Goal: Navigation & Orientation: Understand site structure

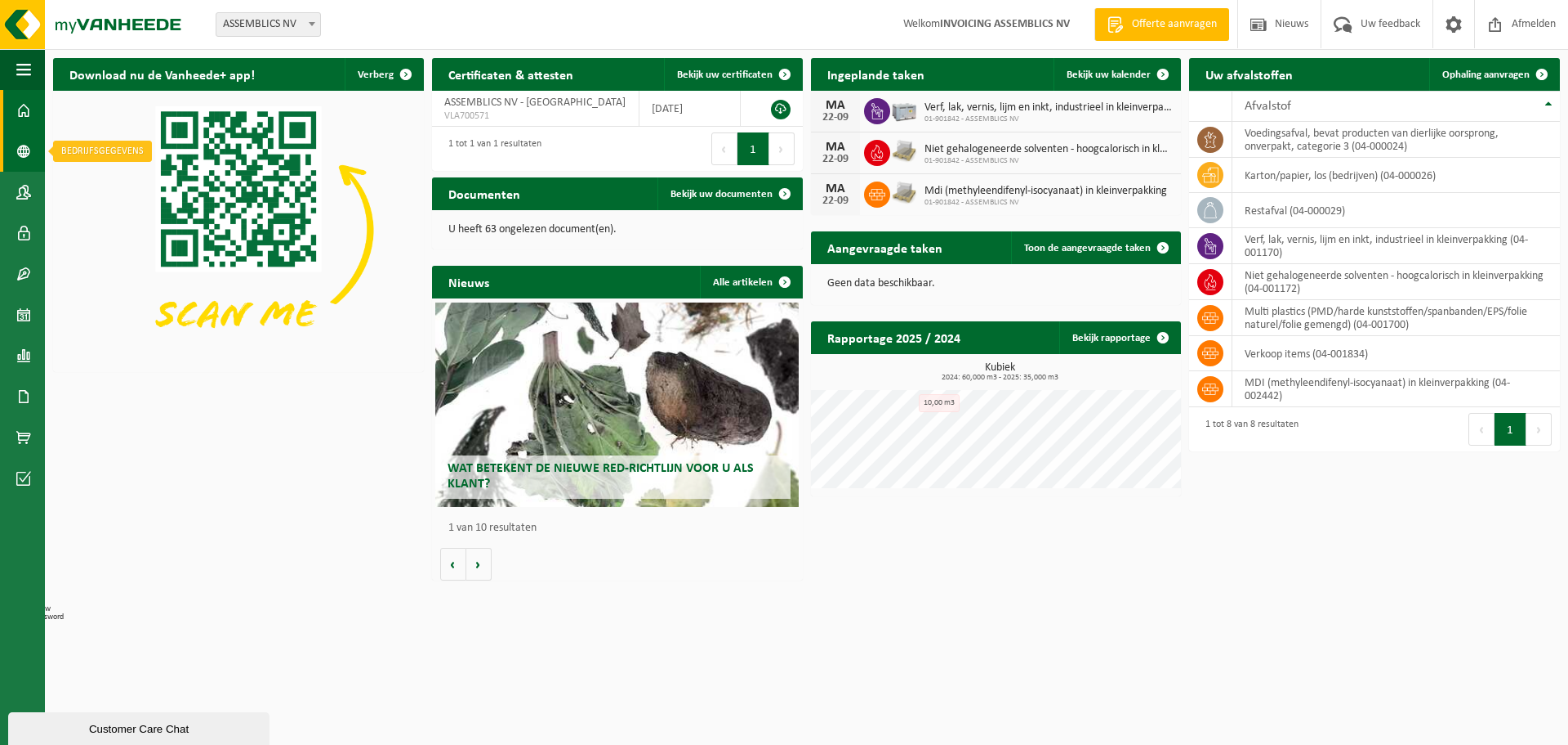
click at [32, 146] on link "Bedrijfsgegevens" at bounding box center [22, 152] width 45 height 41
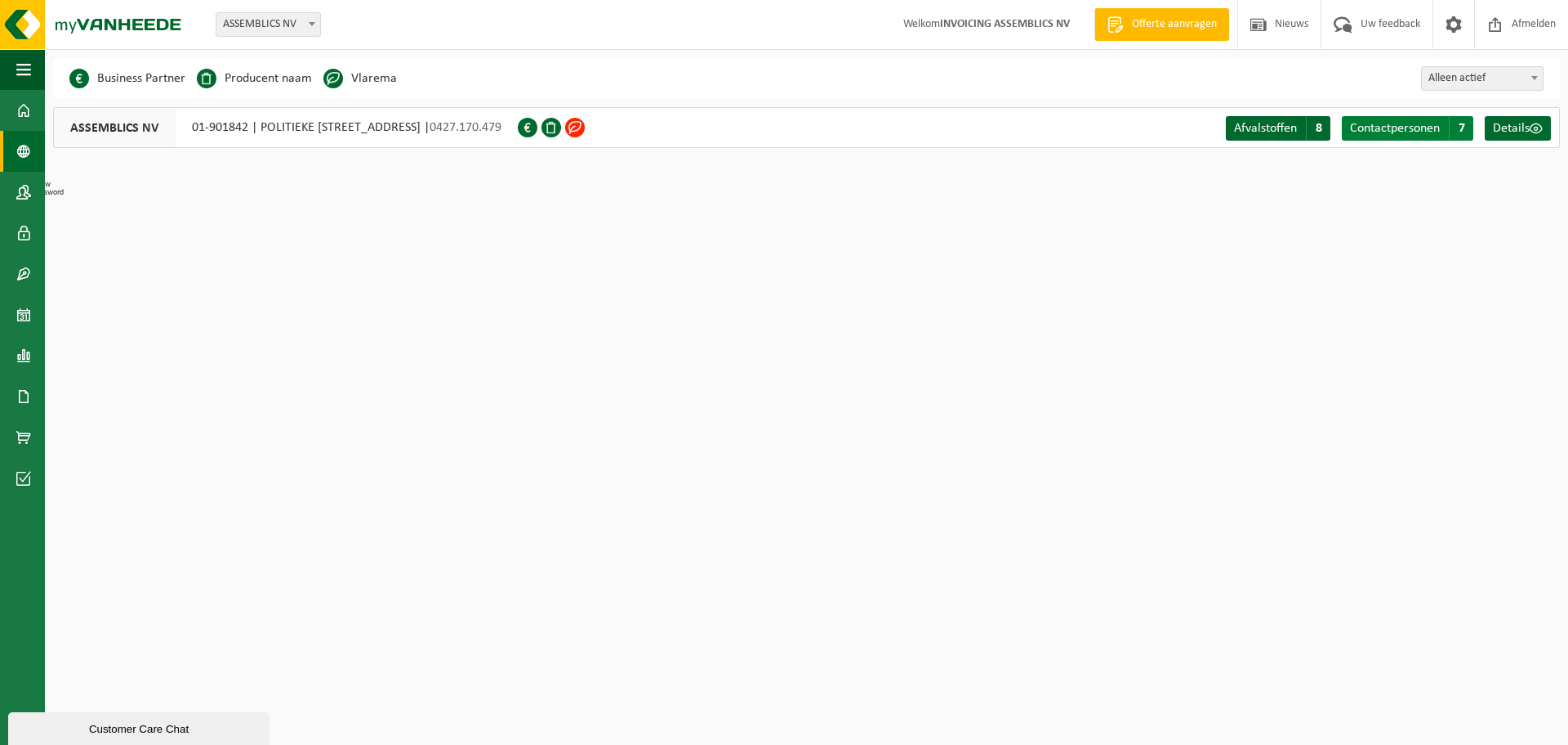
click at [1420, 130] on span "Contactpersonen" at bounding box center [1395, 128] width 90 height 13
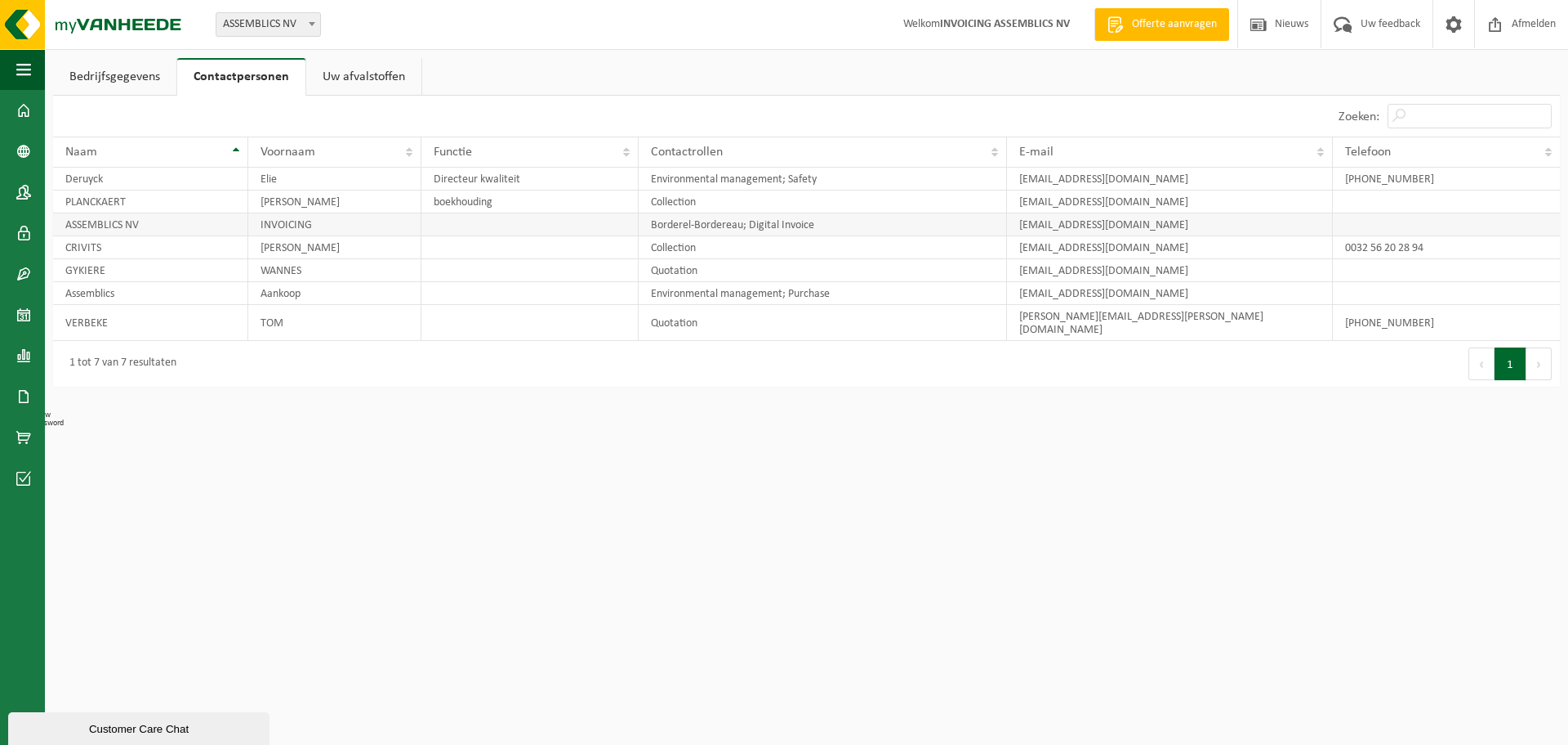
click at [1092, 225] on td "accountancy@assemblics.be" at bounding box center [1170, 224] width 326 height 22
click at [1195, 221] on td "accountancy@assemblics.be" at bounding box center [1170, 224] width 326 height 22
click at [1153, 243] on td "filip.c@assemblics.com" at bounding box center [1170, 247] width 326 height 22
click at [1128, 265] on td "wannes.g@assemblics.com" at bounding box center [1170, 270] width 326 height 22
click at [1090, 298] on td "purchase@assemblics.com" at bounding box center [1170, 293] width 326 height 22
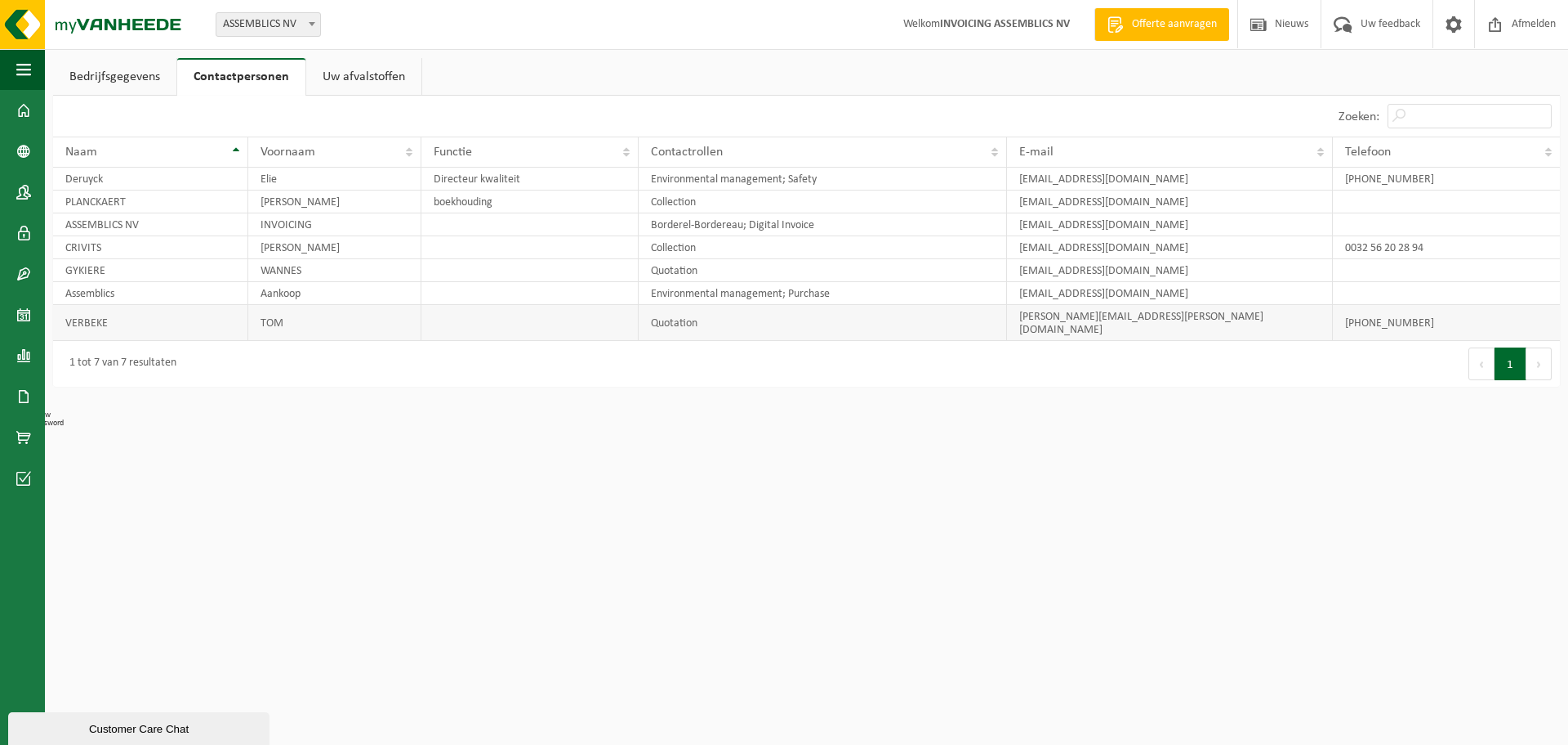
click at [1077, 320] on td "tom.verbeke@assemblics.com" at bounding box center [1170, 323] width 326 height 36
click at [209, 269] on td "GYKIERE" at bounding box center [151, 270] width 196 height 22
click at [209, 252] on td "CRIVITS" at bounding box center [151, 247] width 196 height 22
click at [372, 71] on link "Uw afvalstoffen" at bounding box center [363, 77] width 115 height 38
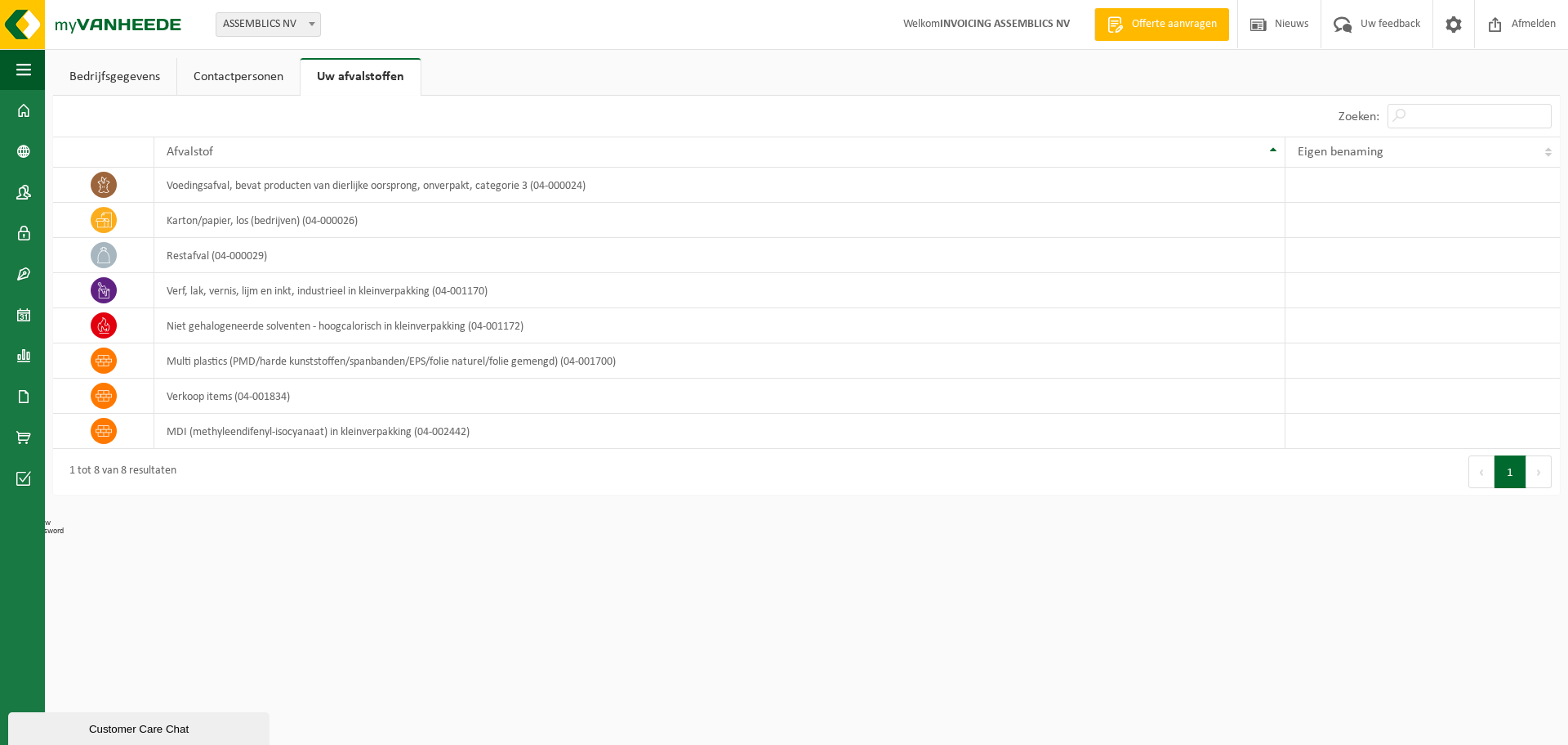
click at [248, 86] on link "Contactpersonen" at bounding box center [239, 77] width 123 height 38
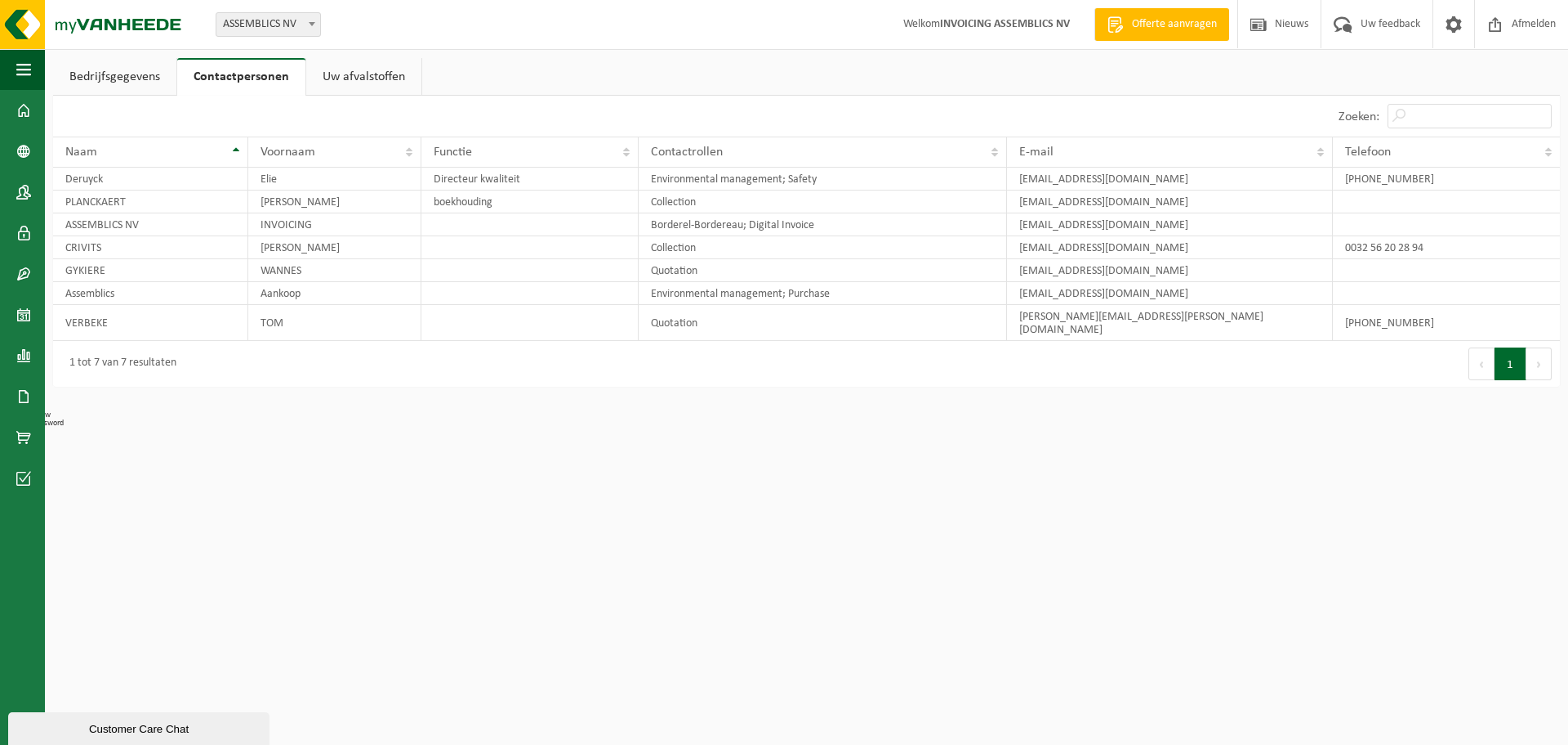
click at [141, 78] on link "Bedrijfsgegevens" at bounding box center [114, 77] width 123 height 38
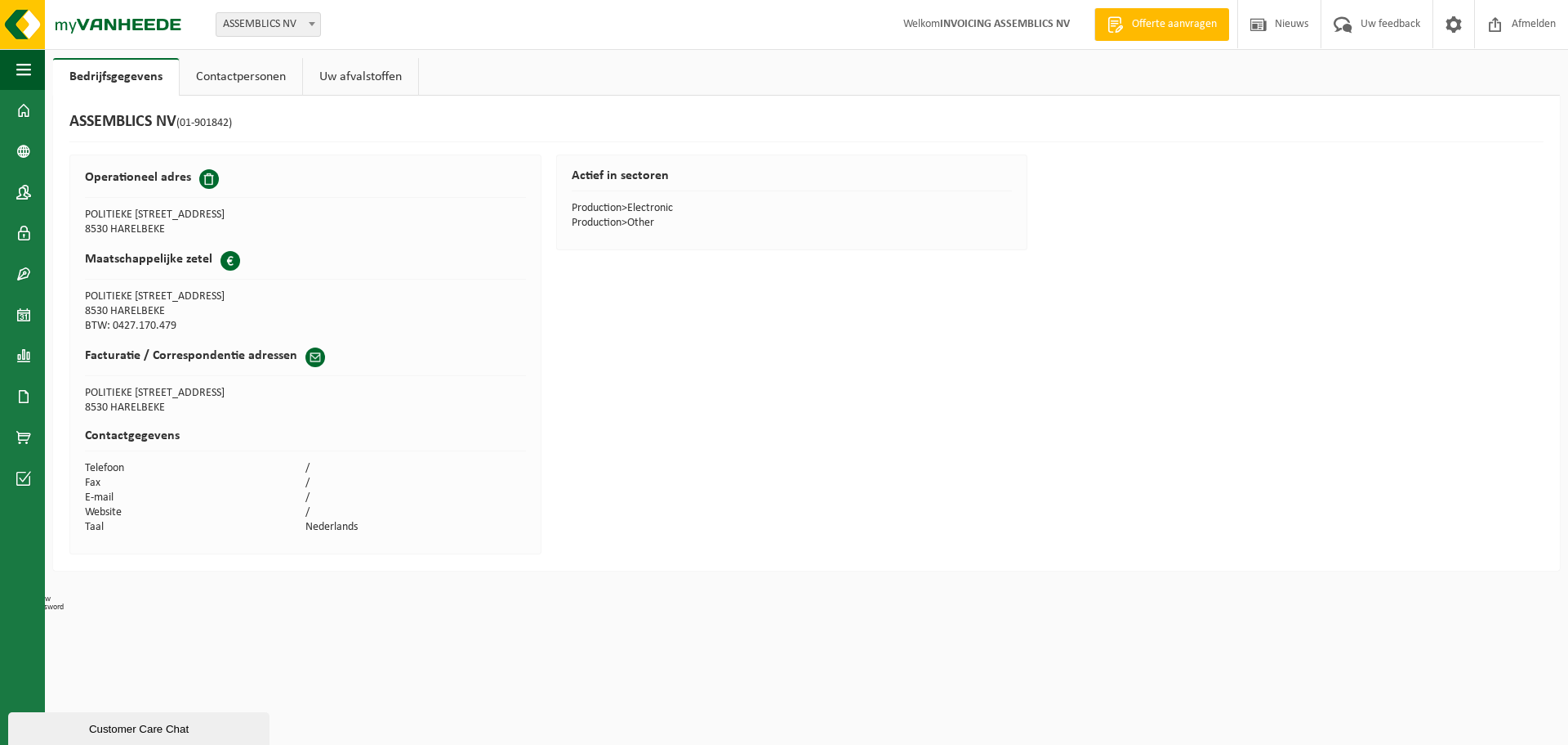
click at [349, 71] on link "Uw afvalstoffen" at bounding box center [361, 77] width 115 height 38
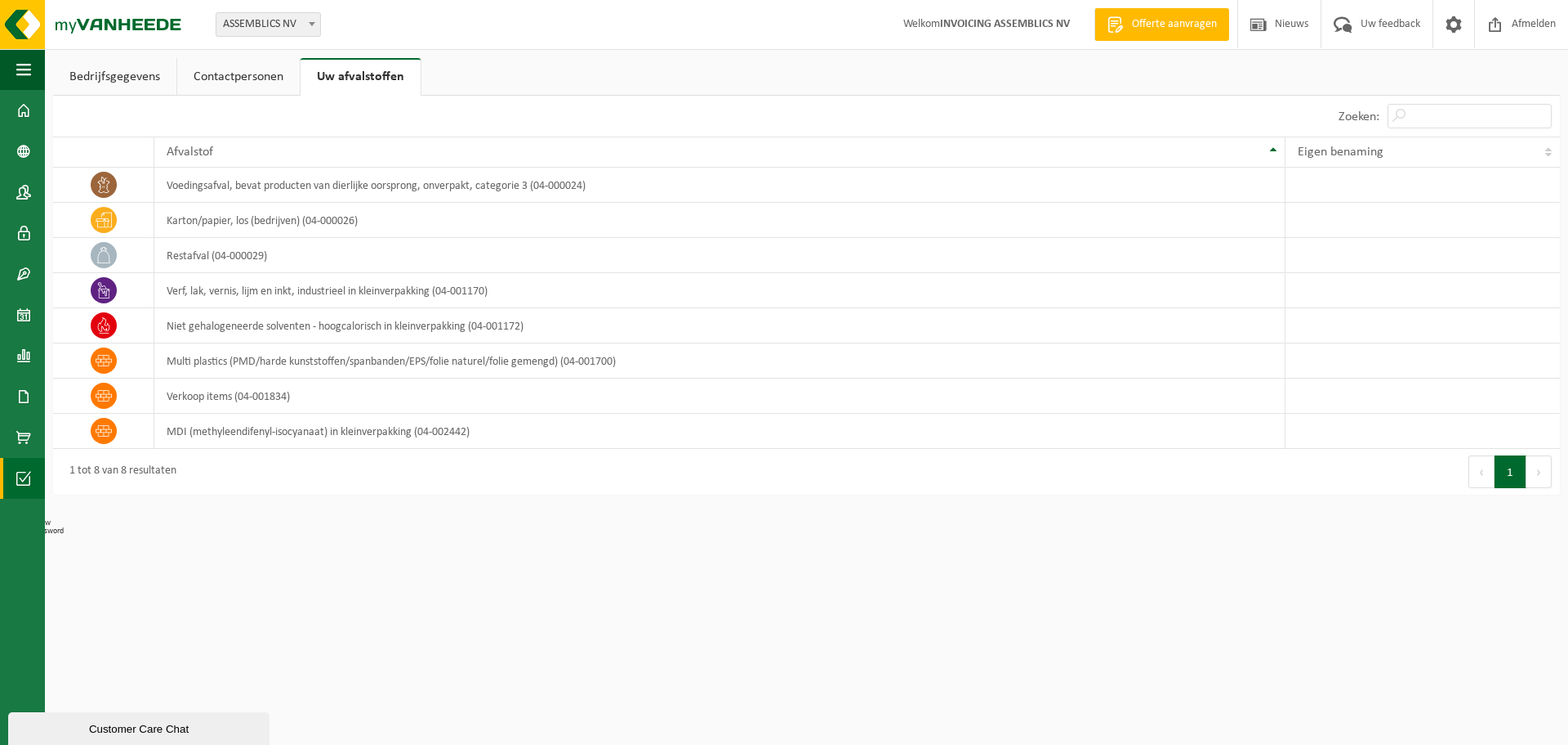
click at [22, 479] on span at bounding box center [23, 478] width 14 height 41
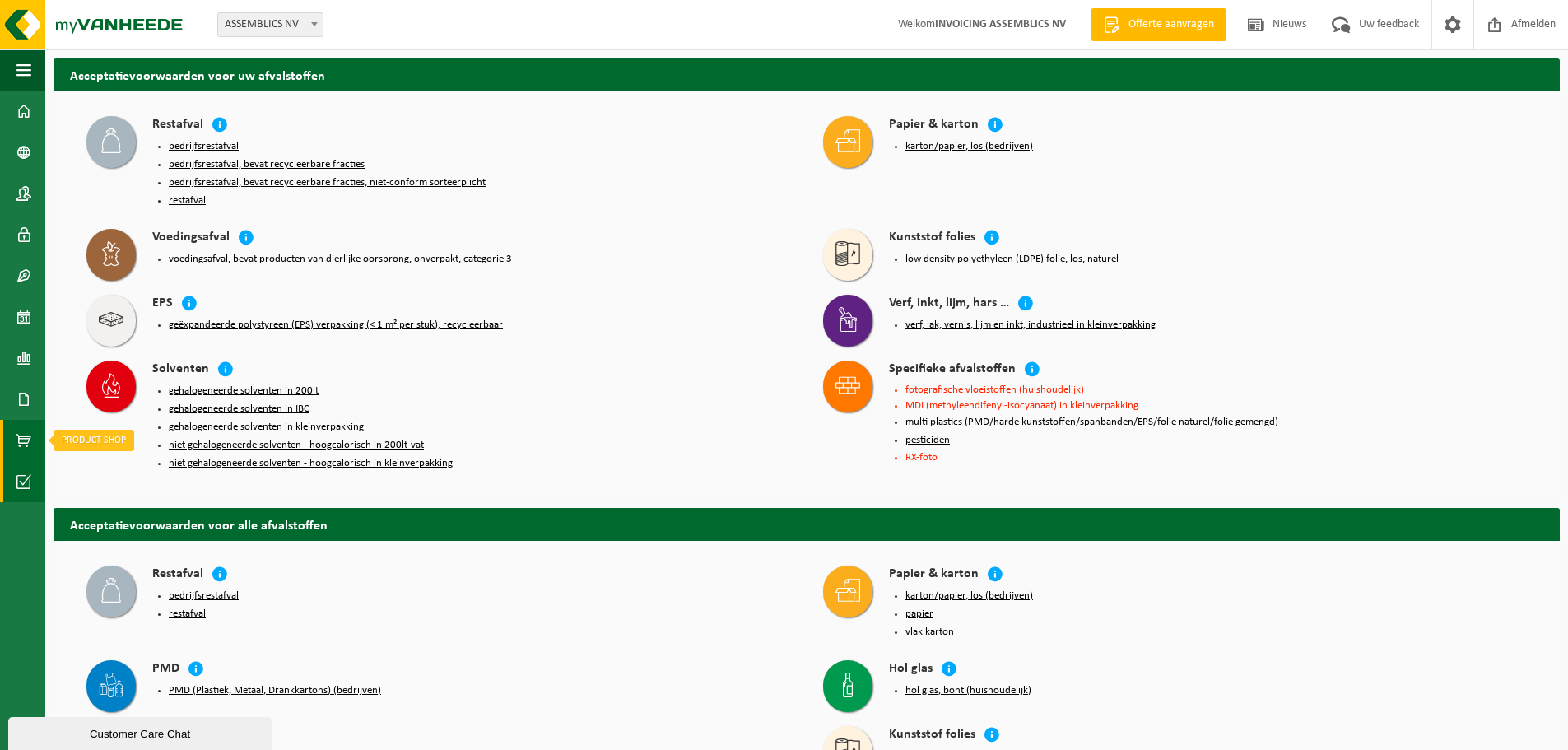
click at [20, 433] on span at bounding box center [23, 440] width 14 height 42
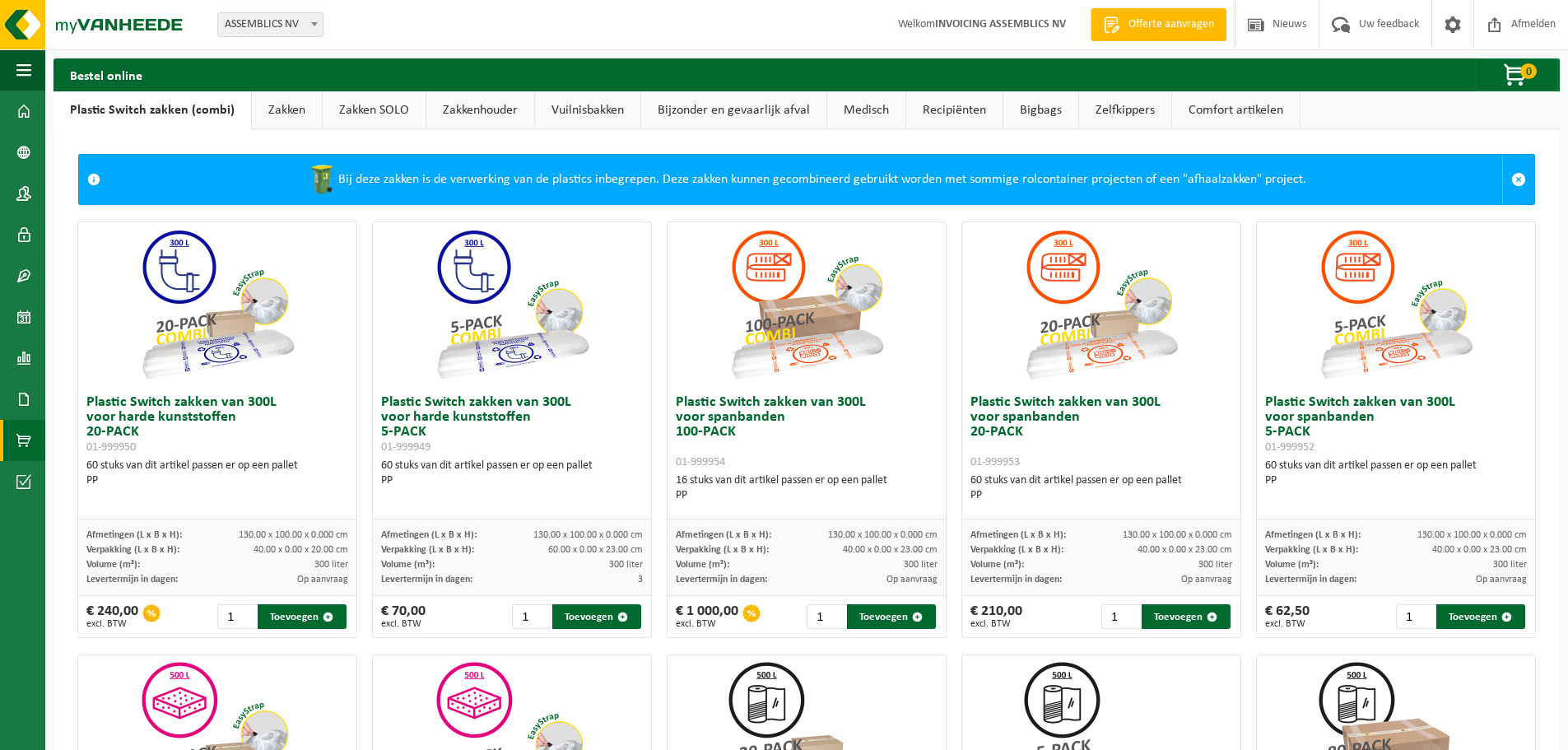
click at [25, 398] on span at bounding box center [23, 399] width 14 height 42
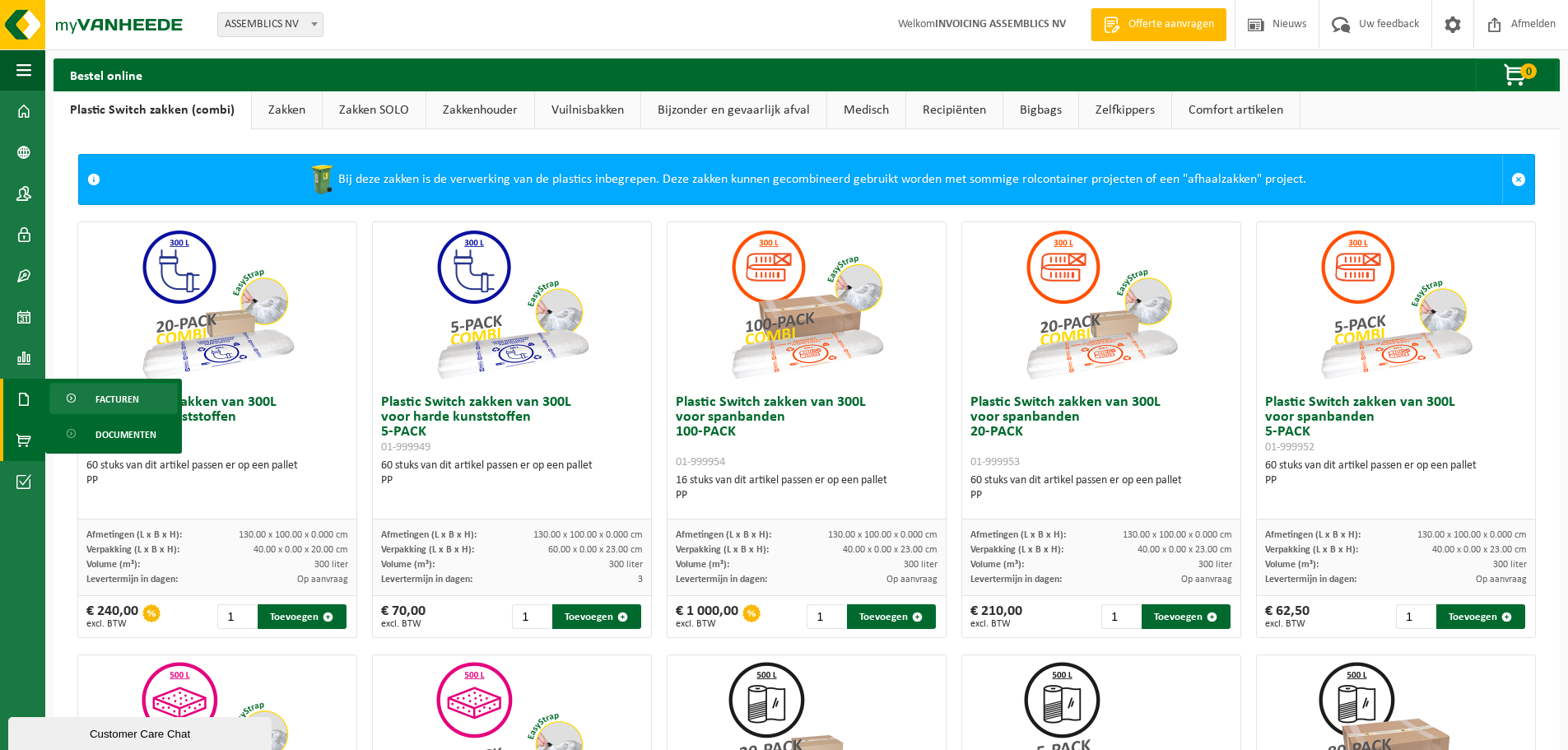
click at [109, 391] on span "Facturen" at bounding box center [117, 398] width 43 height 32
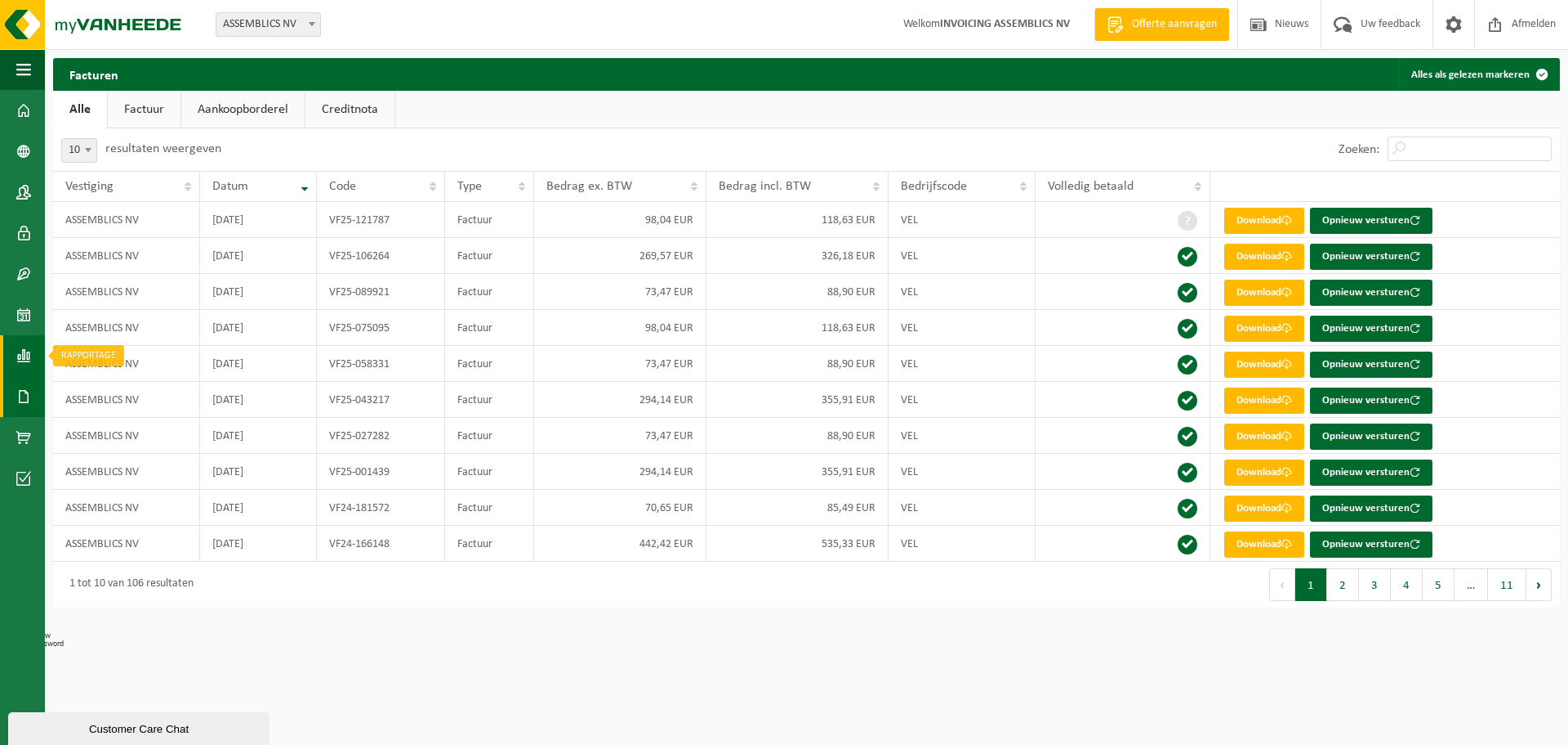
click at [17, 361] on span at bounding box center [23, 355] width 14 height 41
click at [121, 390] on span "In lijstvorm" at bounding box center [124, 390] width 57 height 31
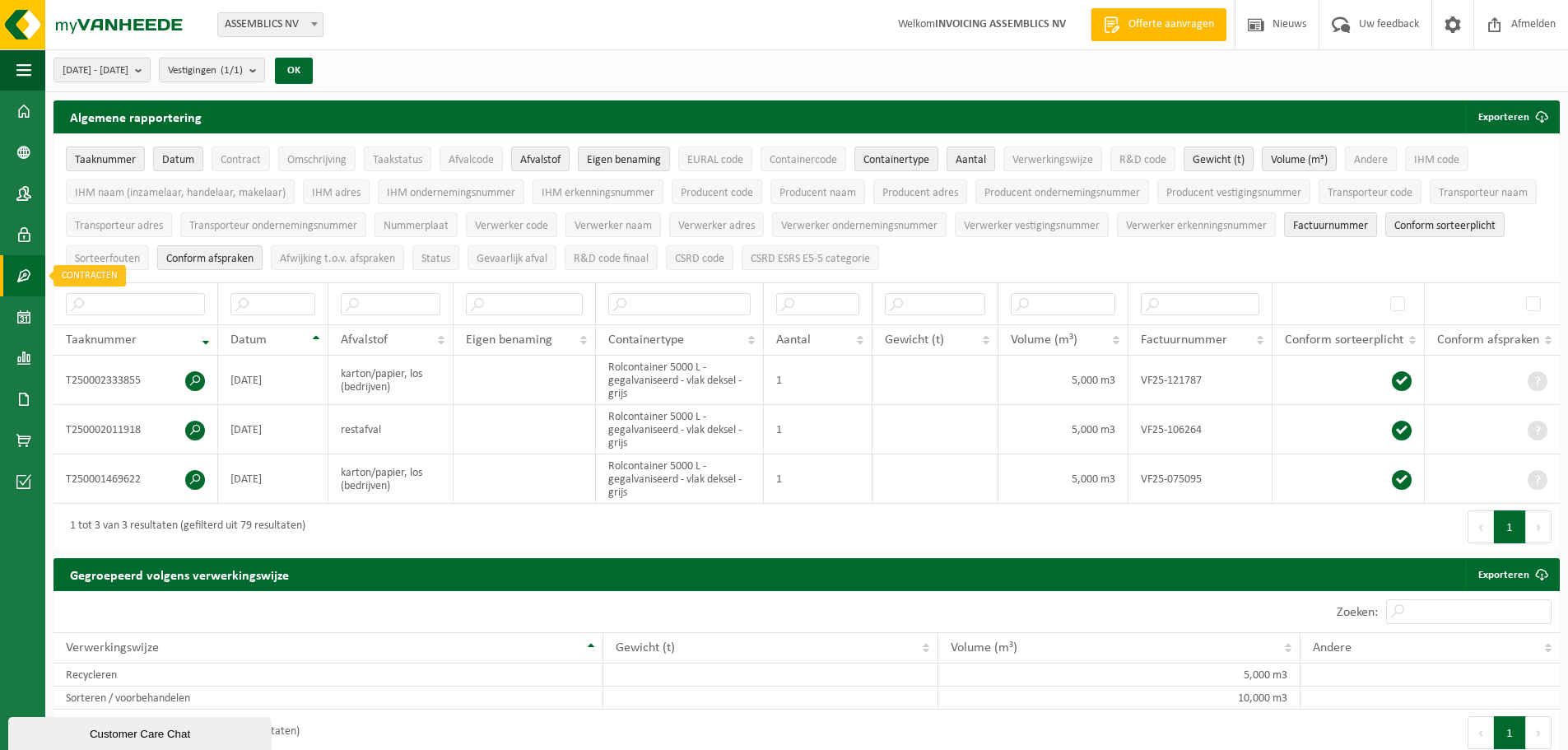
click at [23, 281] on span at bounding box center [23, 276] width 14 height 42
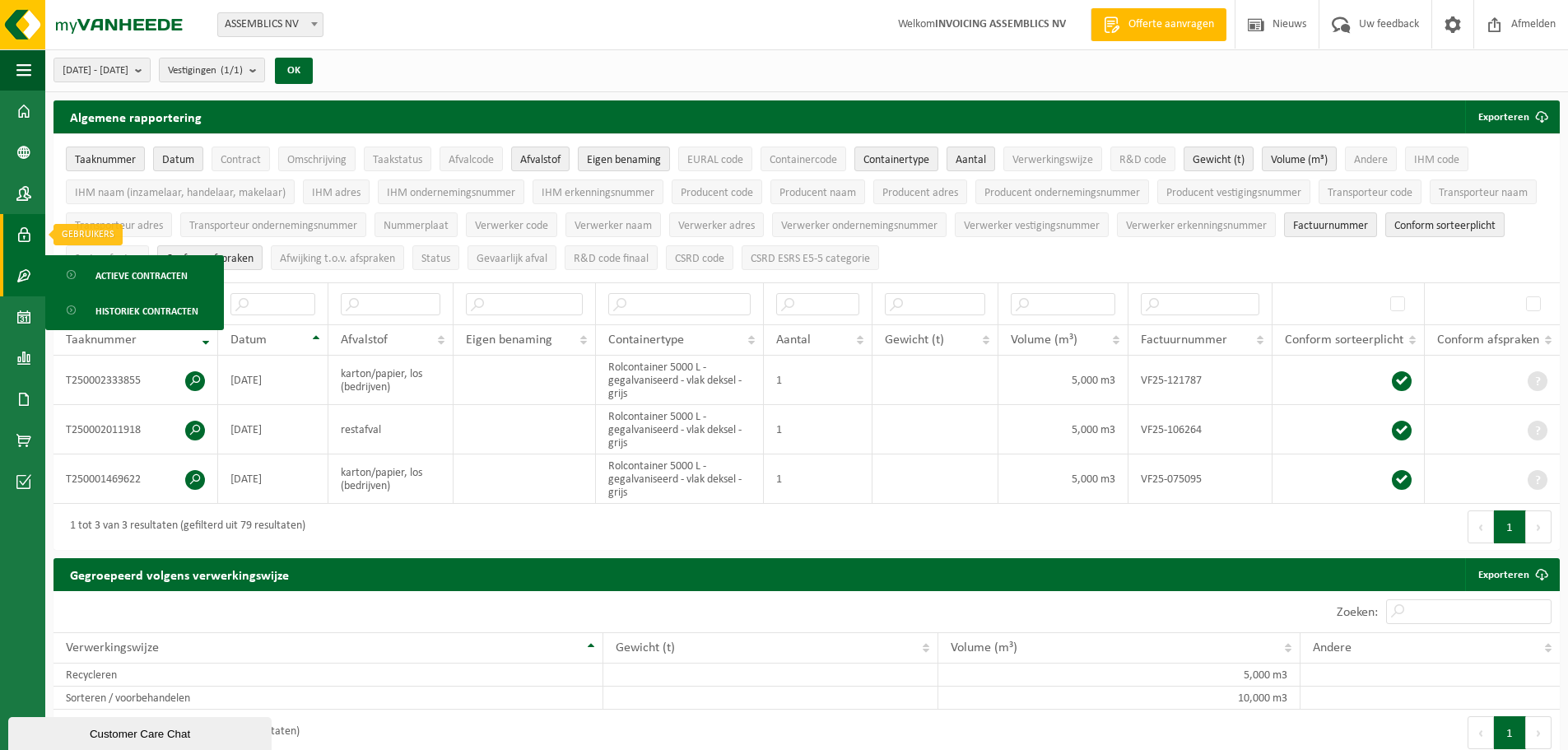
click at [23, 242] on span at bounding box center [23, 235] width 14 height 42
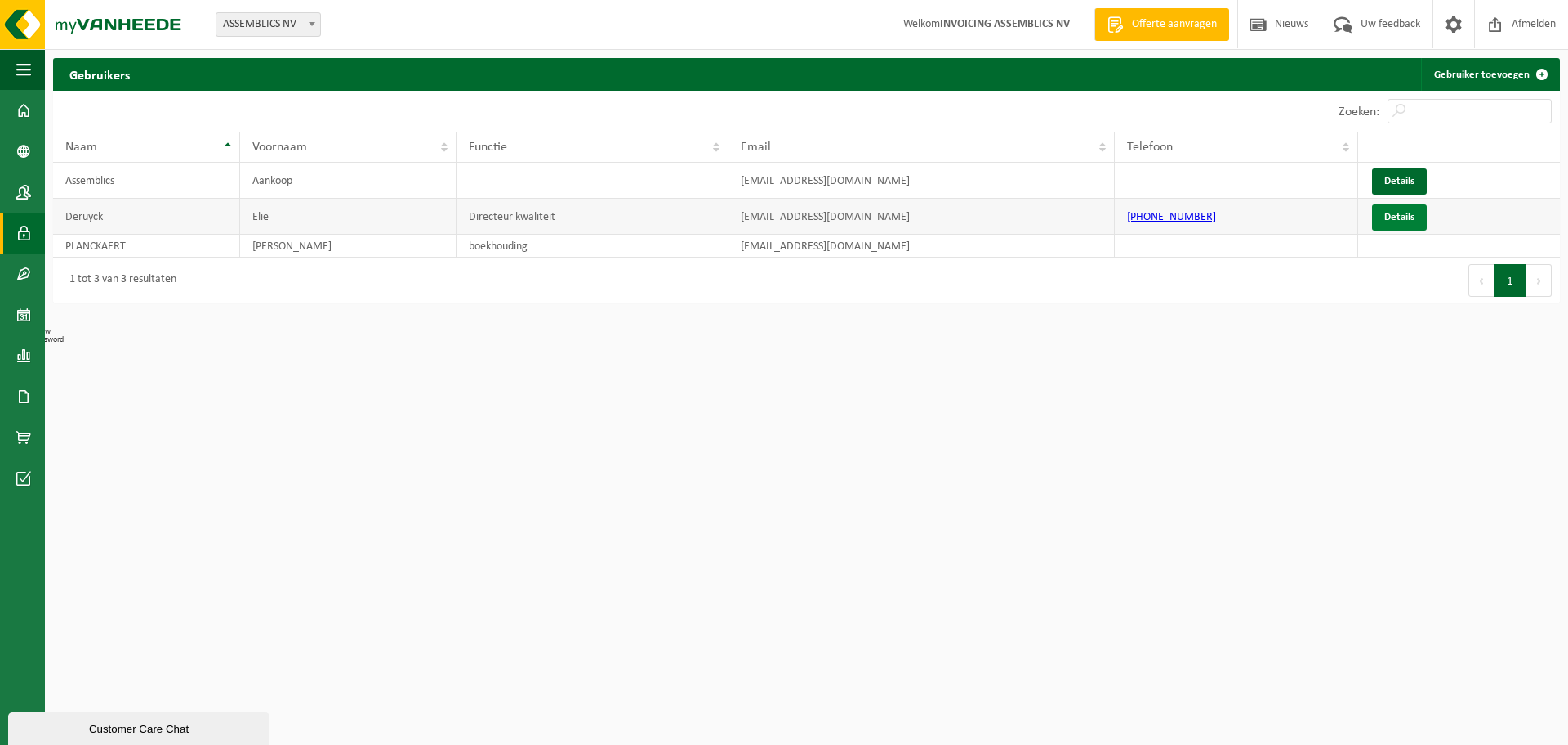
click at [1395, 213] on link "Details" at bounding box center [1399, 217] width 55 height 26
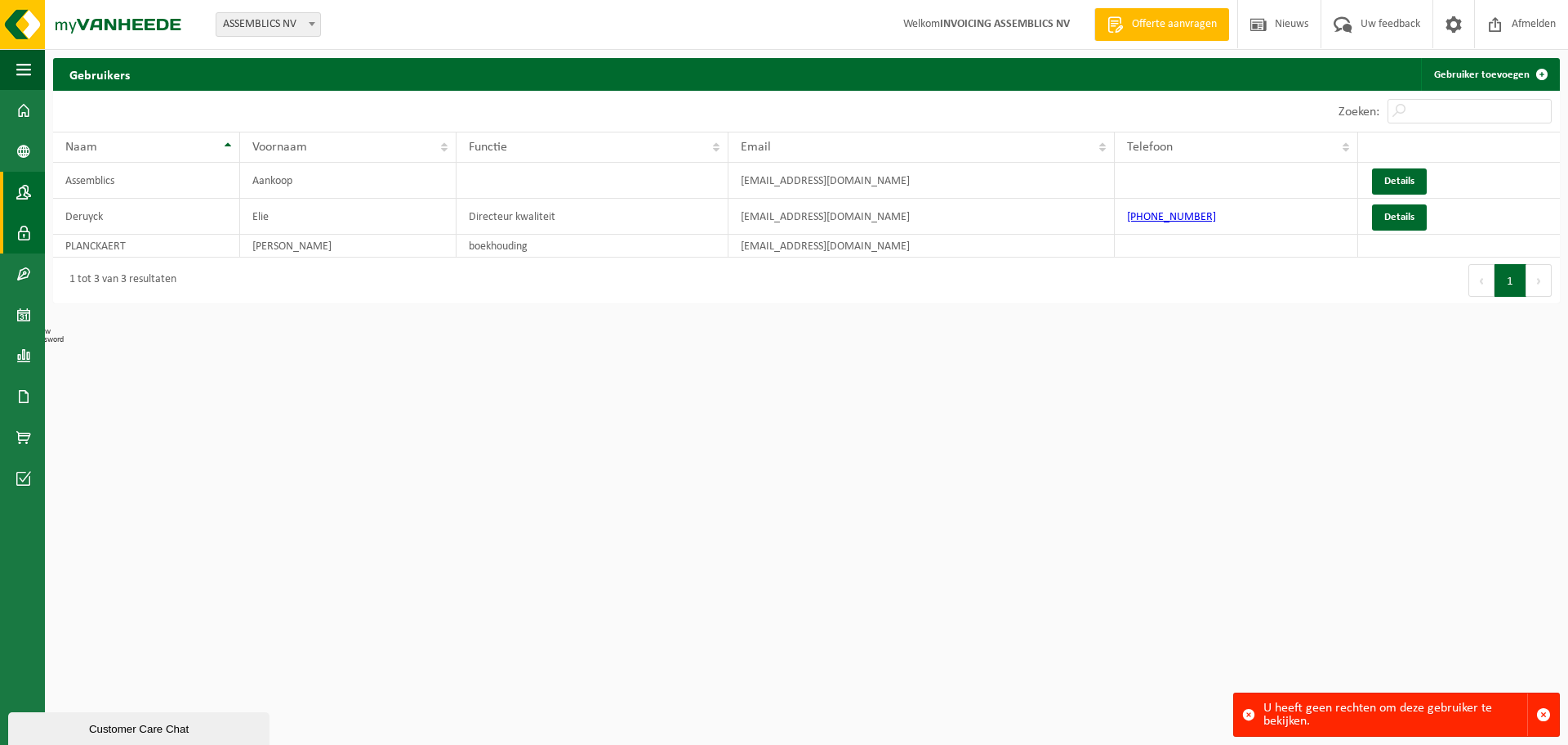
click at [22, 194] on span at bounding box center [23, 192] width 14 height 41
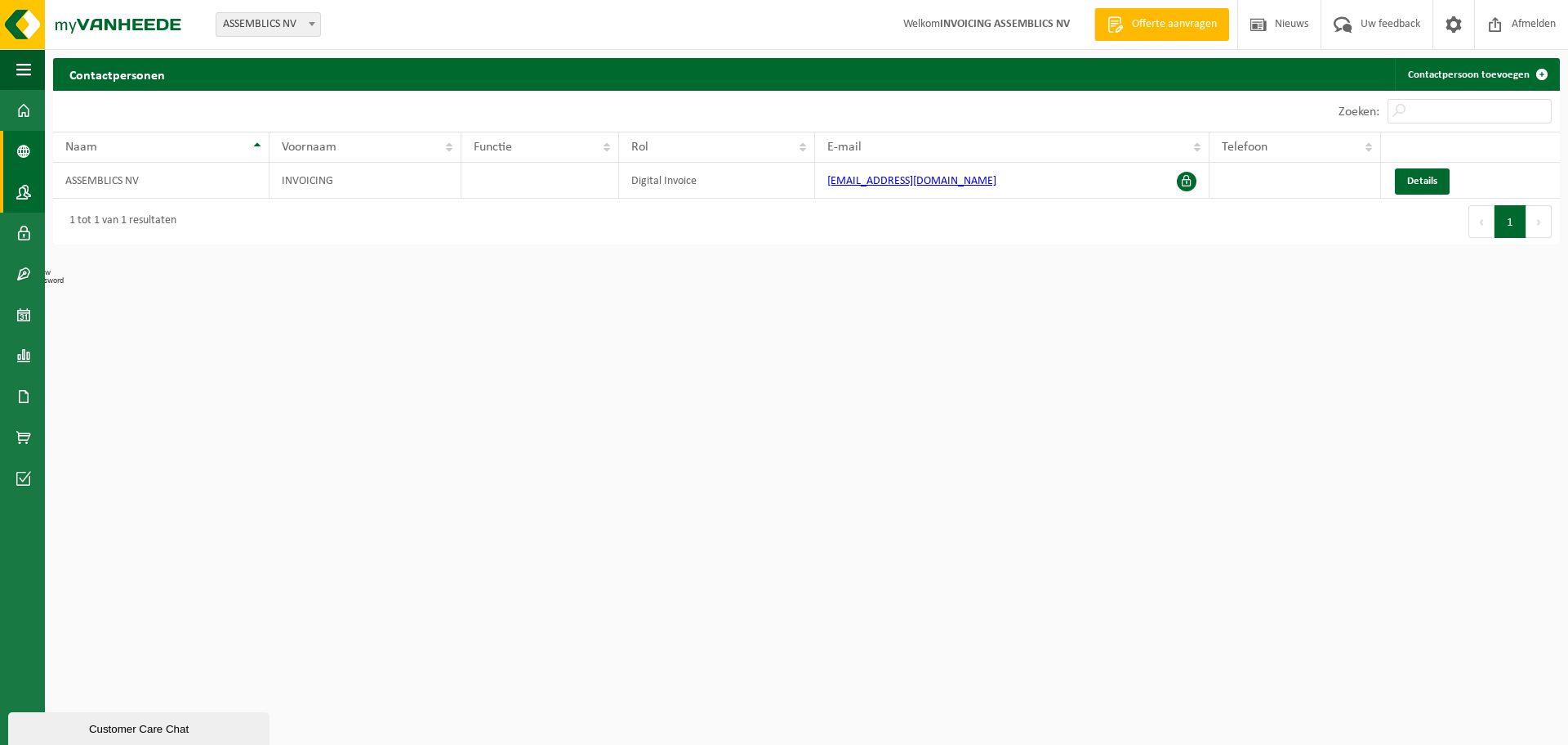
click at [27, 161] on span at bounding box center [23, 152] width 14 height 41
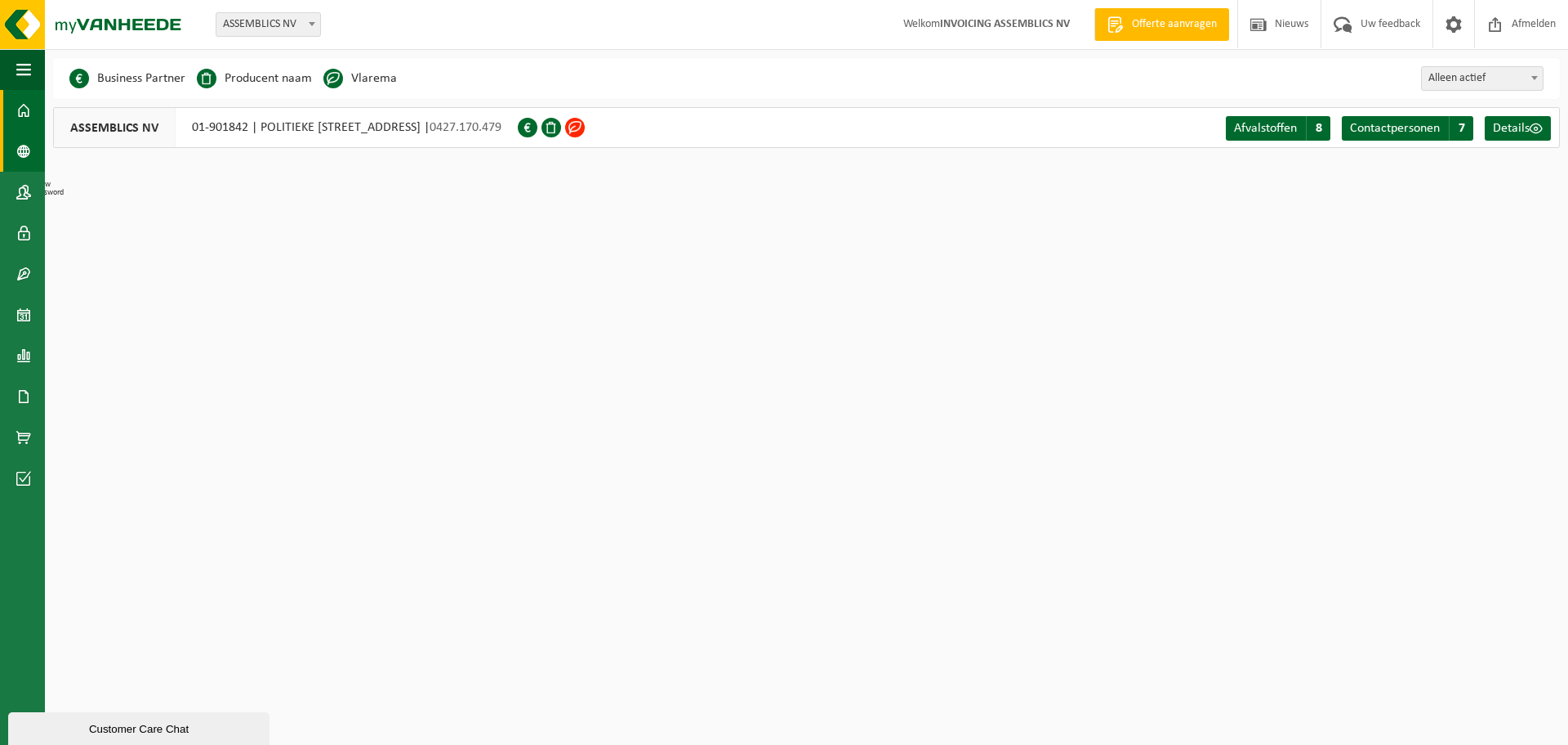
click at [23, 109] on span at bounding box center [23, 110] width 14 height 41
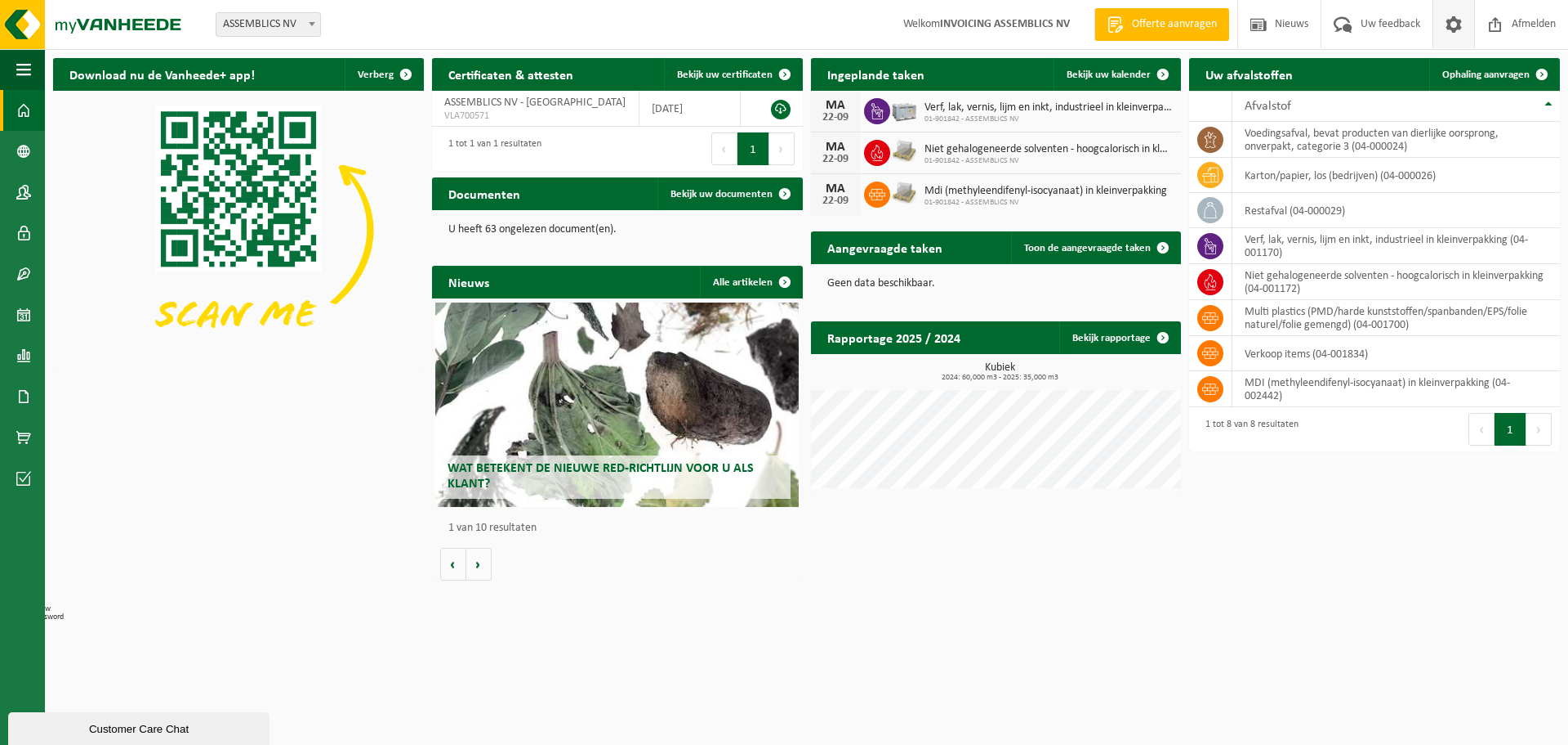
click at [1464, 29] on span at bounding box center [1453, 24] width 24 height 48
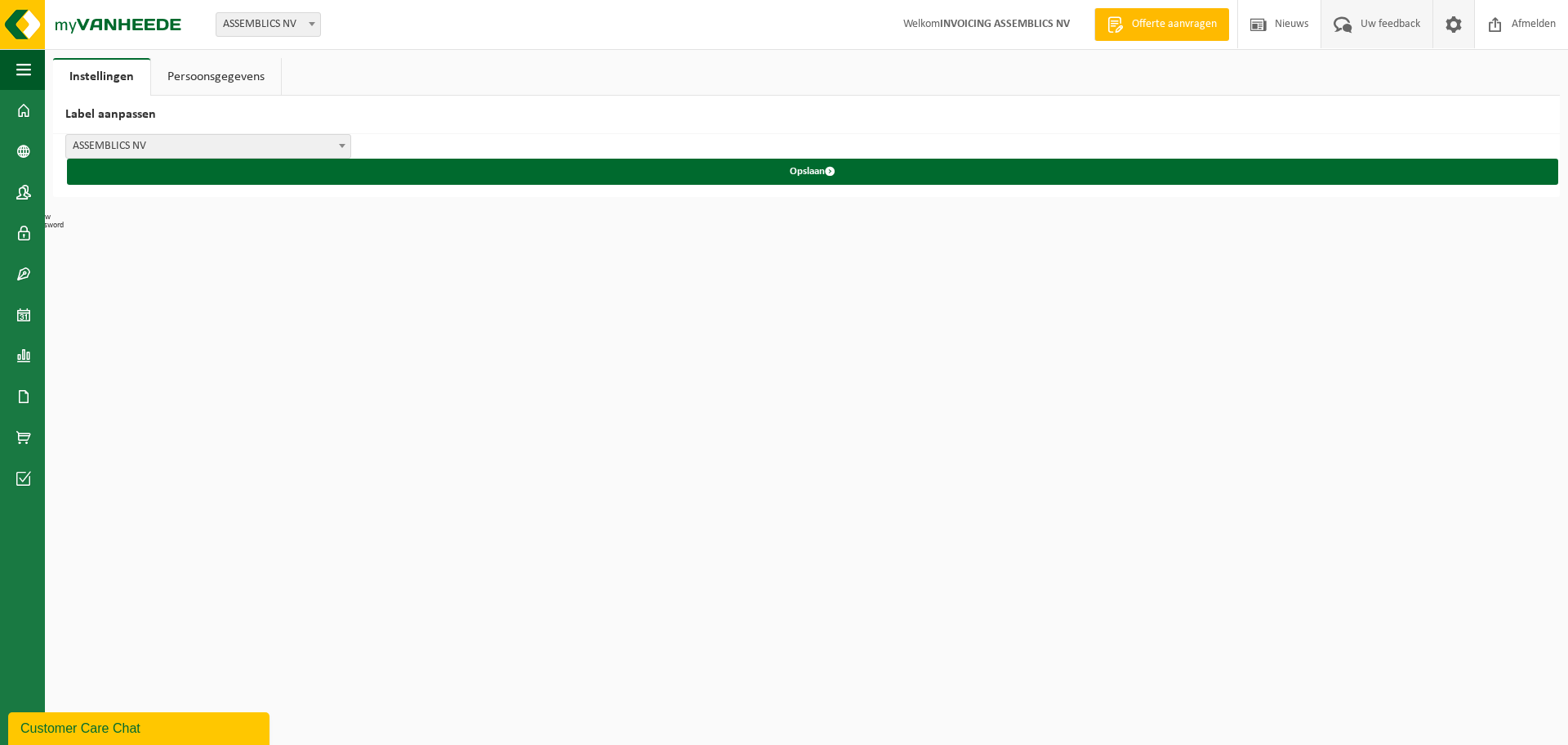
click at [1378, 24] on span "Uw feedback" at bounding box center [1390, 24] width 68 height 48
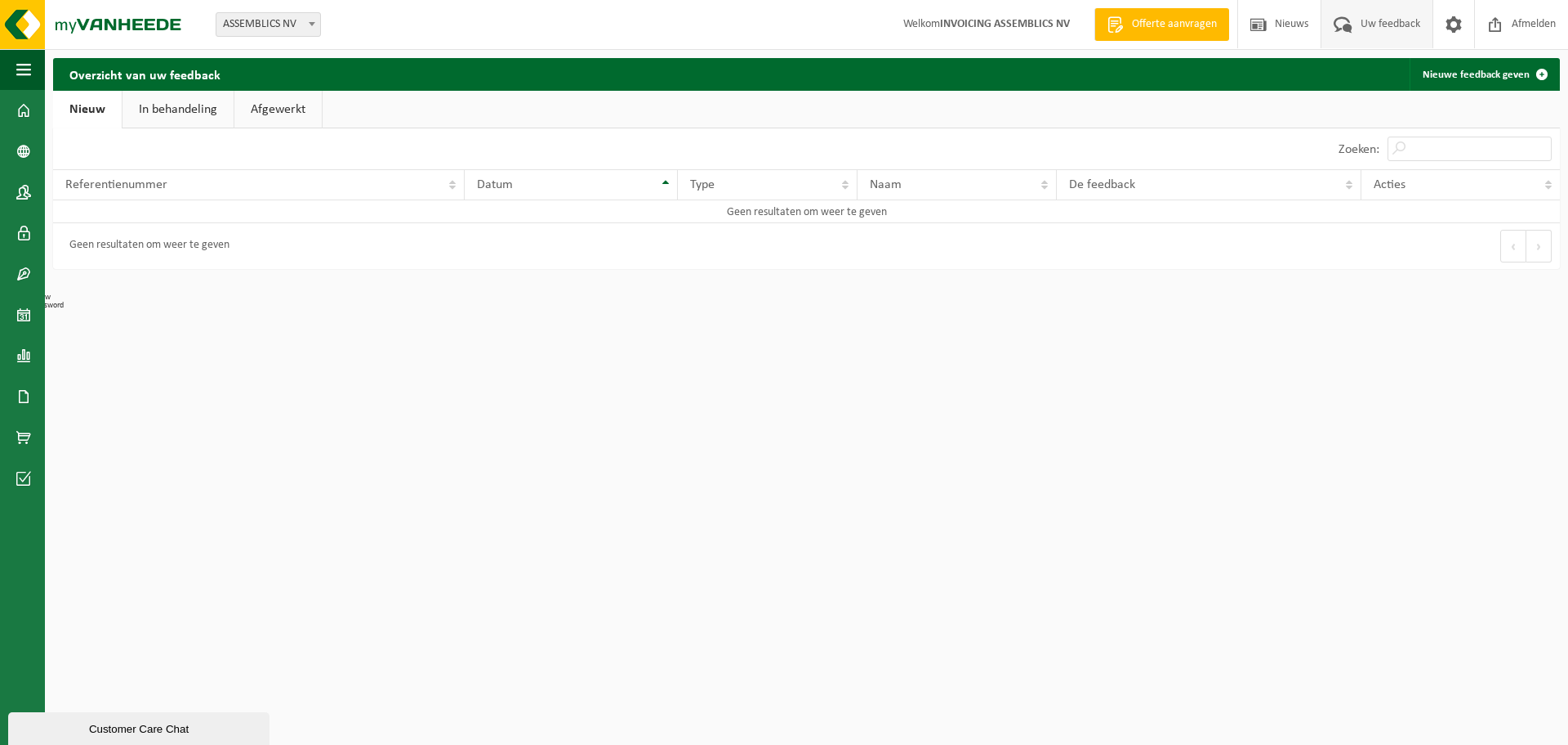
click at [277, 113] on link "Afgewerkt" at bounding box center [277, 110] width 87 height 38
click at [187, 111] on link "In behandeling" at bounding box center [176, 110] width 111 height 38
click at [70, 108] on link "Nieuw" at bounding box center [86, 110] width 66 height 38
click at [1009, 25] on strong "INVOICING ASSEMBLICS NV" at bounding box center [1005, 24] width 130 height 13
click at [16, 111] on span at bounding box center [23, 110] width 14 height 41
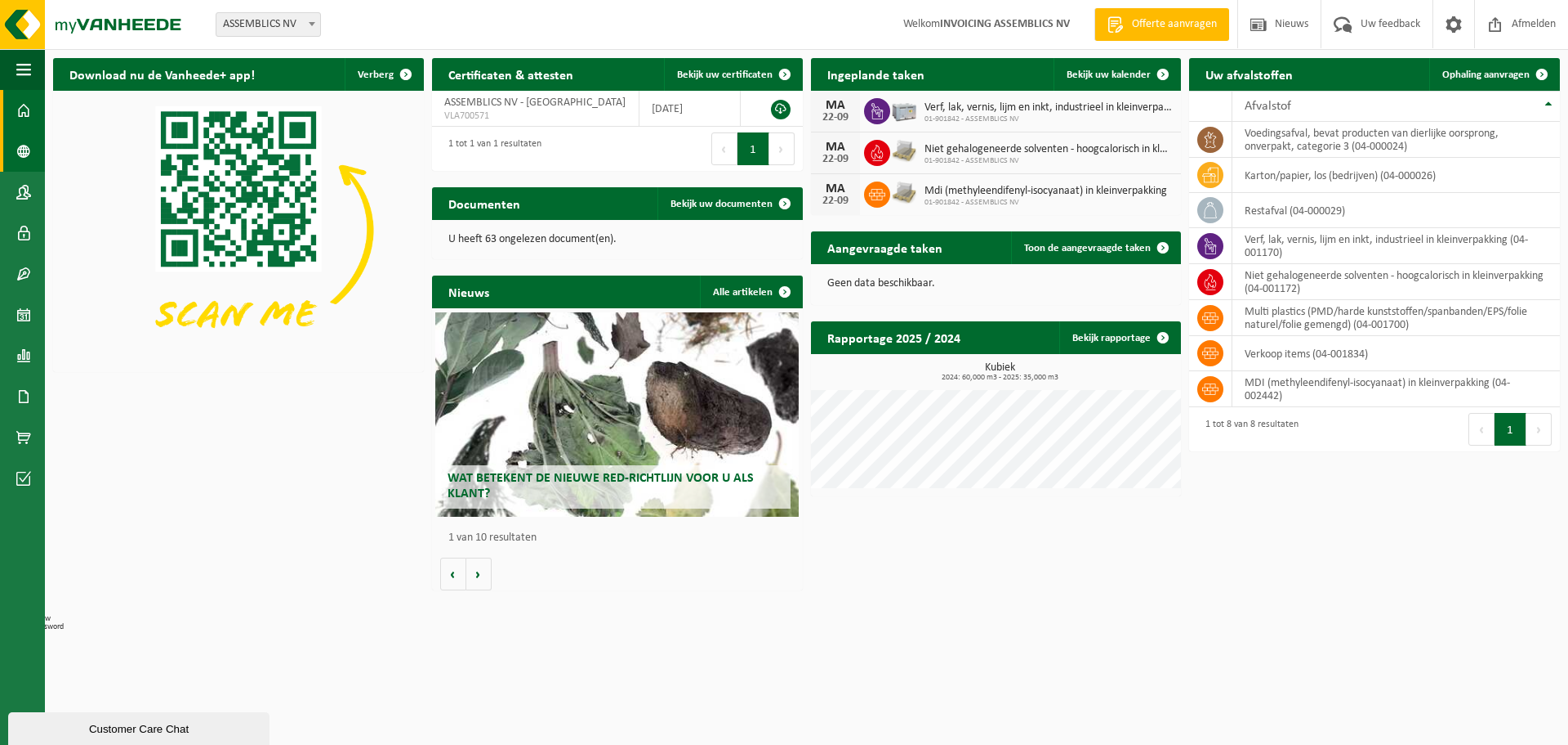
click at [22, 145] on span at bounding box center [23, 152] width 14 height 41
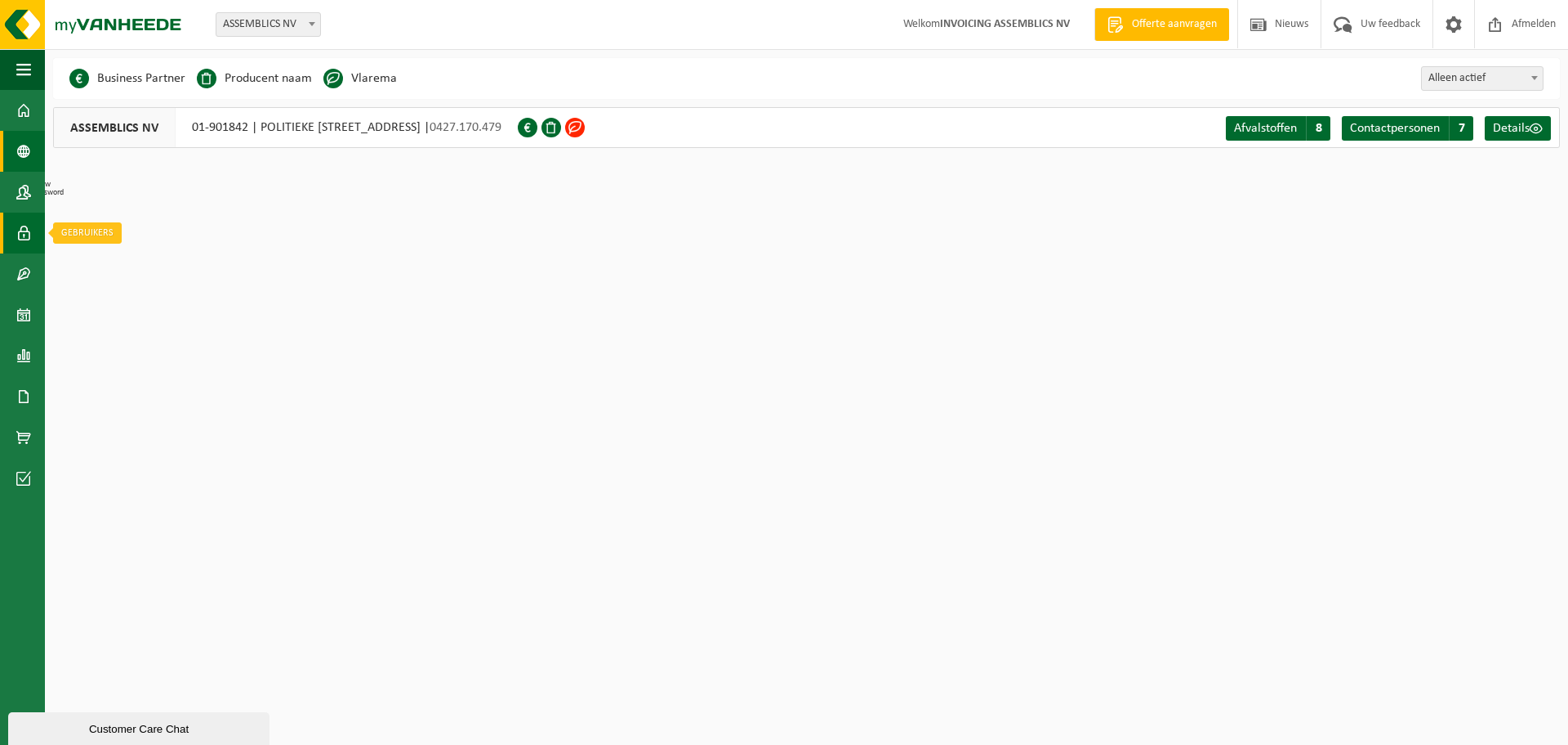
click at [21, 238] on span at bounding box center [23, 233] width 14 height 41
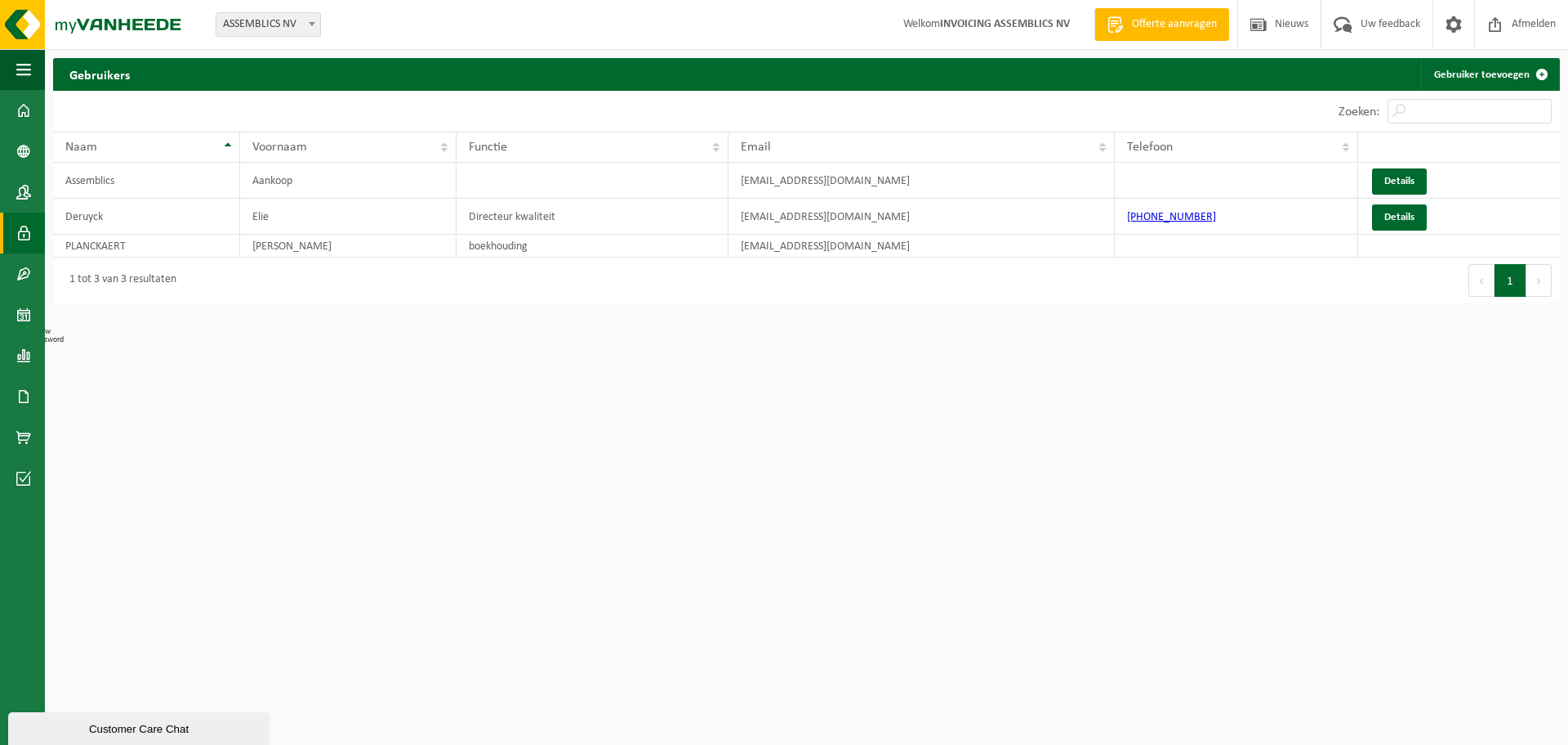
click at [21, 279] on span at bounding box center [23, 274] width 14 height 41
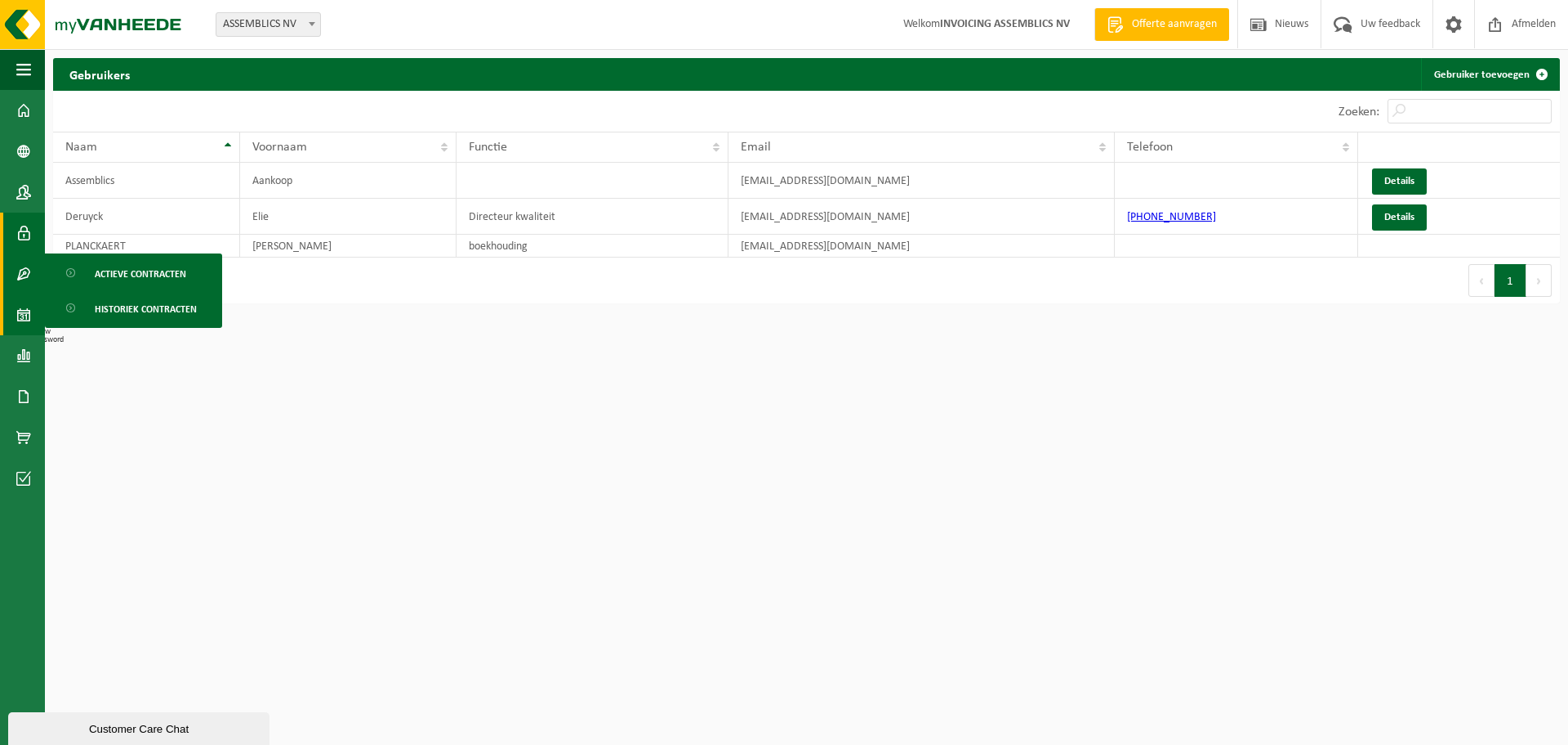
click at [25, 316] on span at bounding box center [23, 315] width 14 height 41
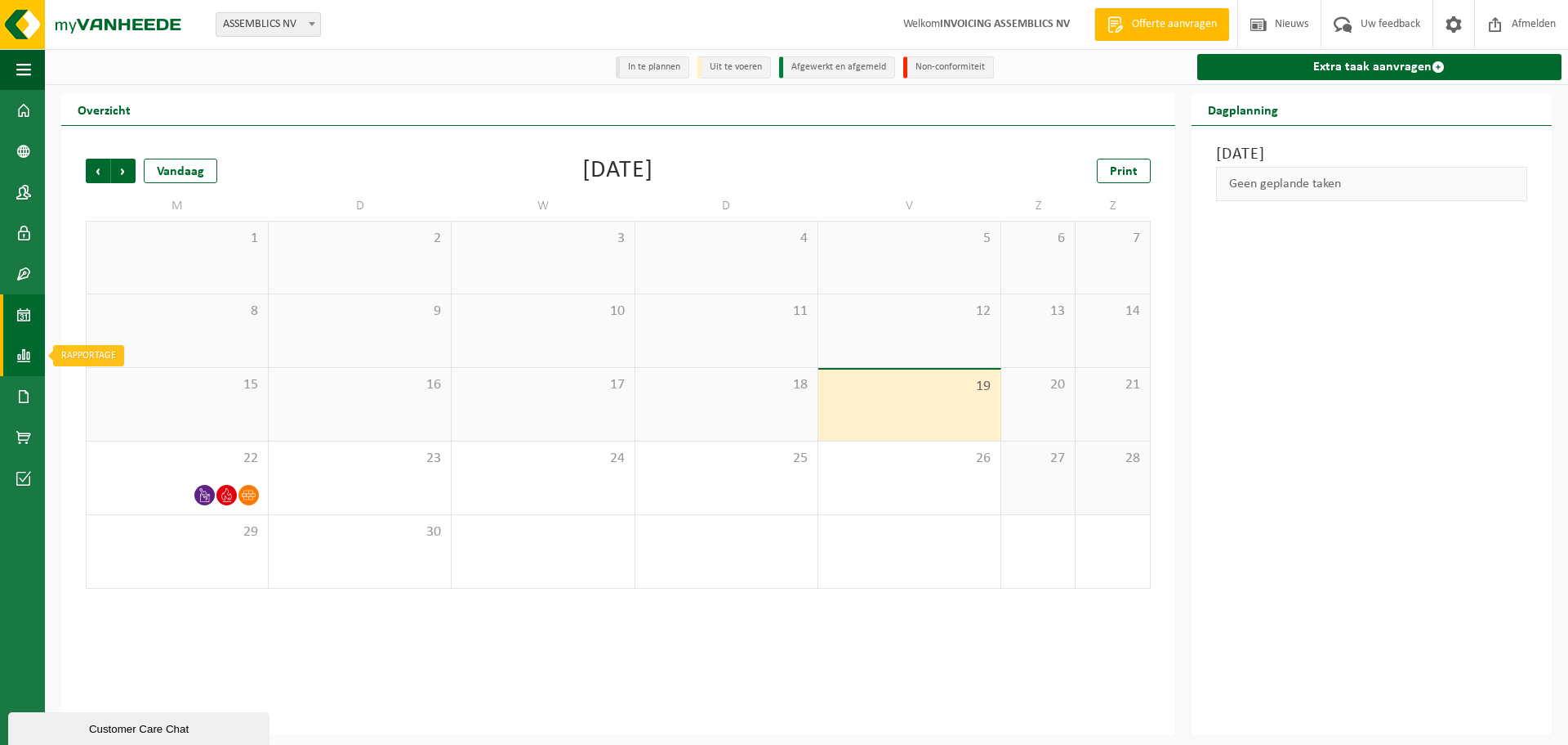
click at [18, 353] on span at bounding box center [23, 355] width 14 height 41
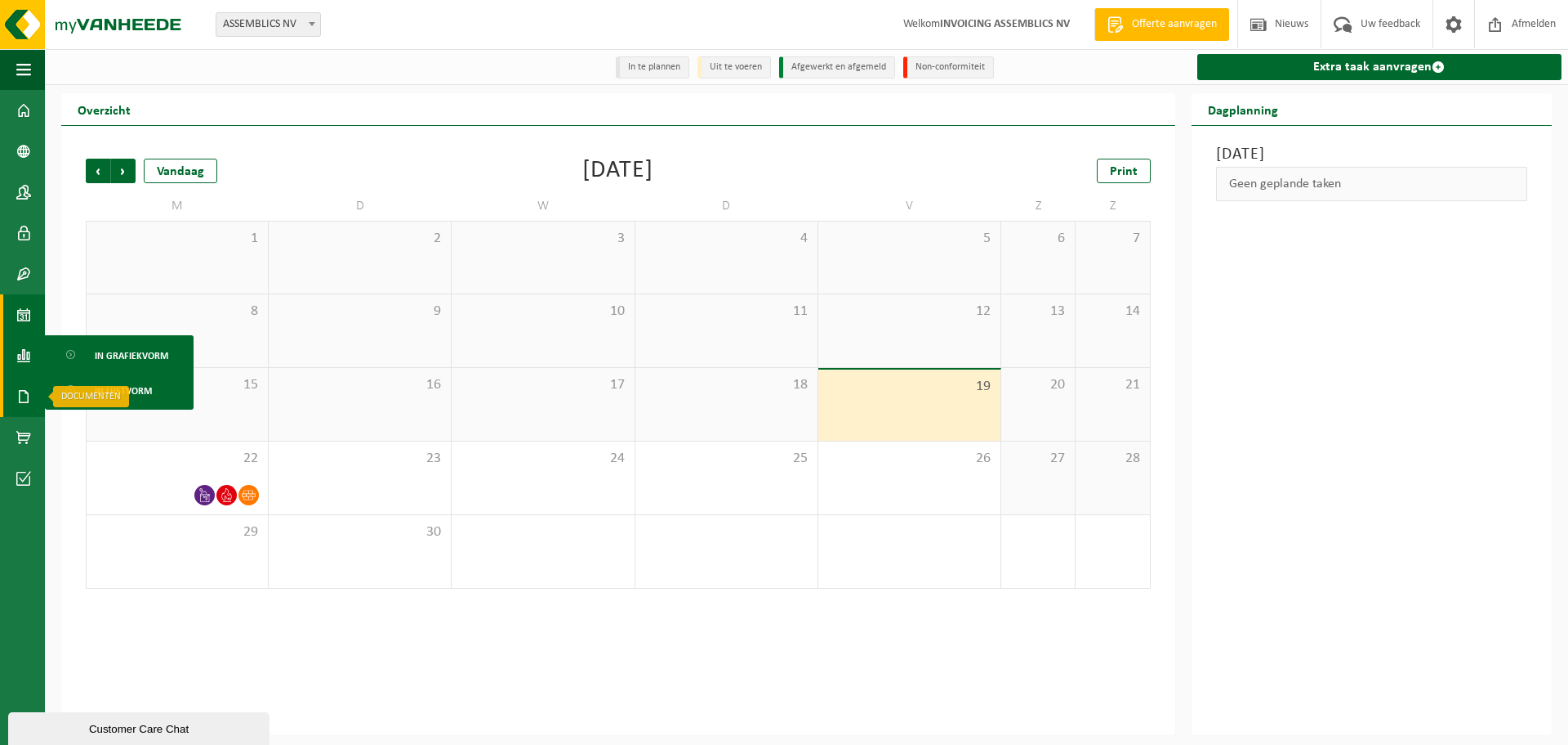
click at [18, 398] on span at bounding box center [23, 397] width 14 height 41
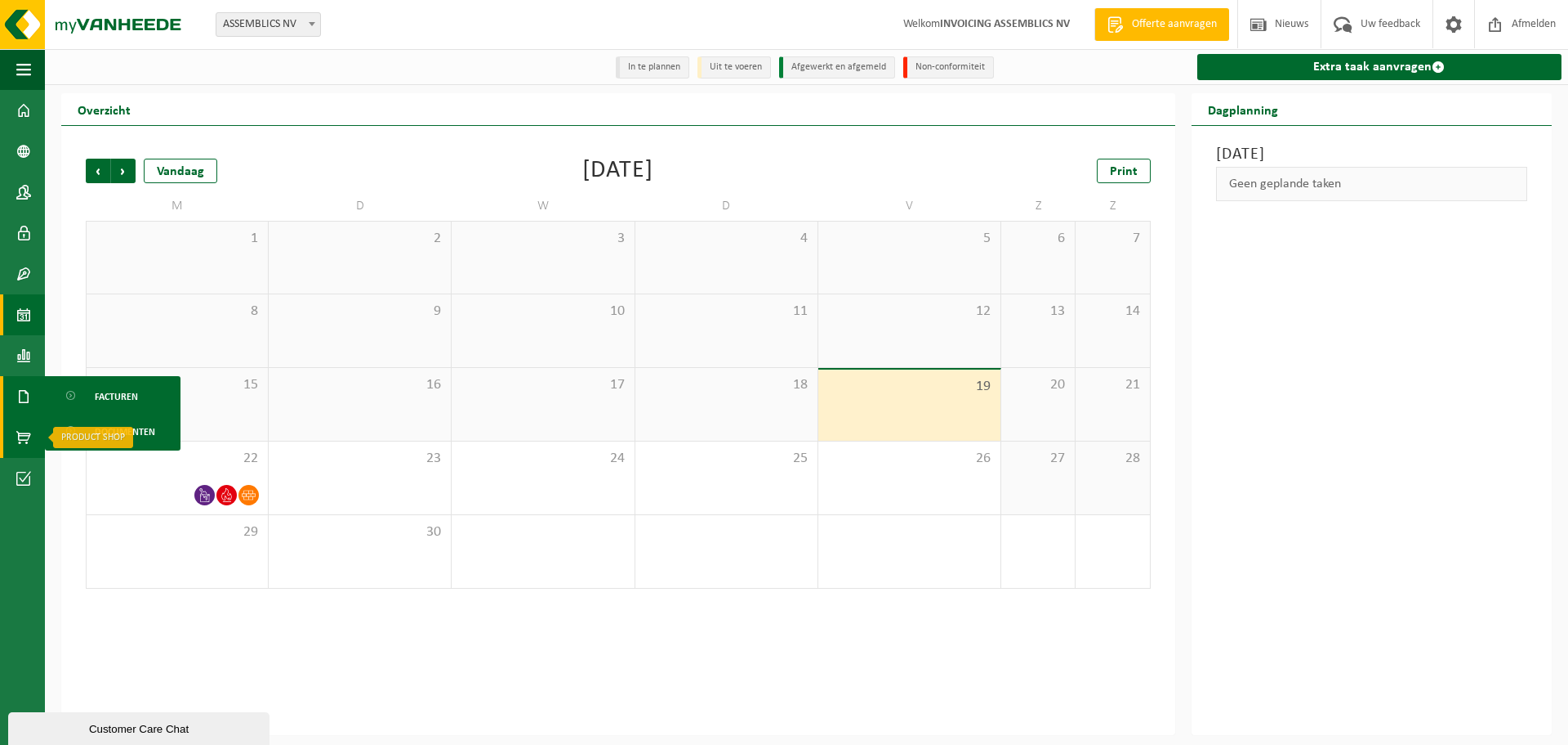
click at [22, 434] on span at bounding box center [23, 437] width 14 height 41
